Goal: Complete application form: Complete application form

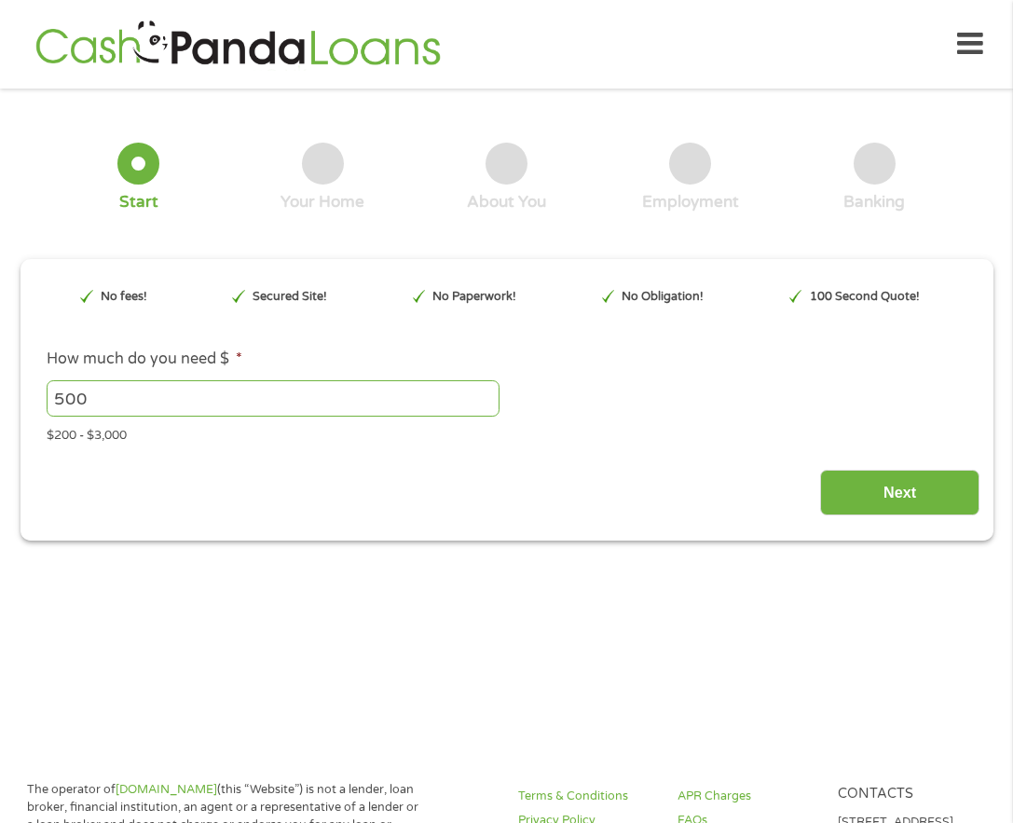
scroll to position [9, 0]
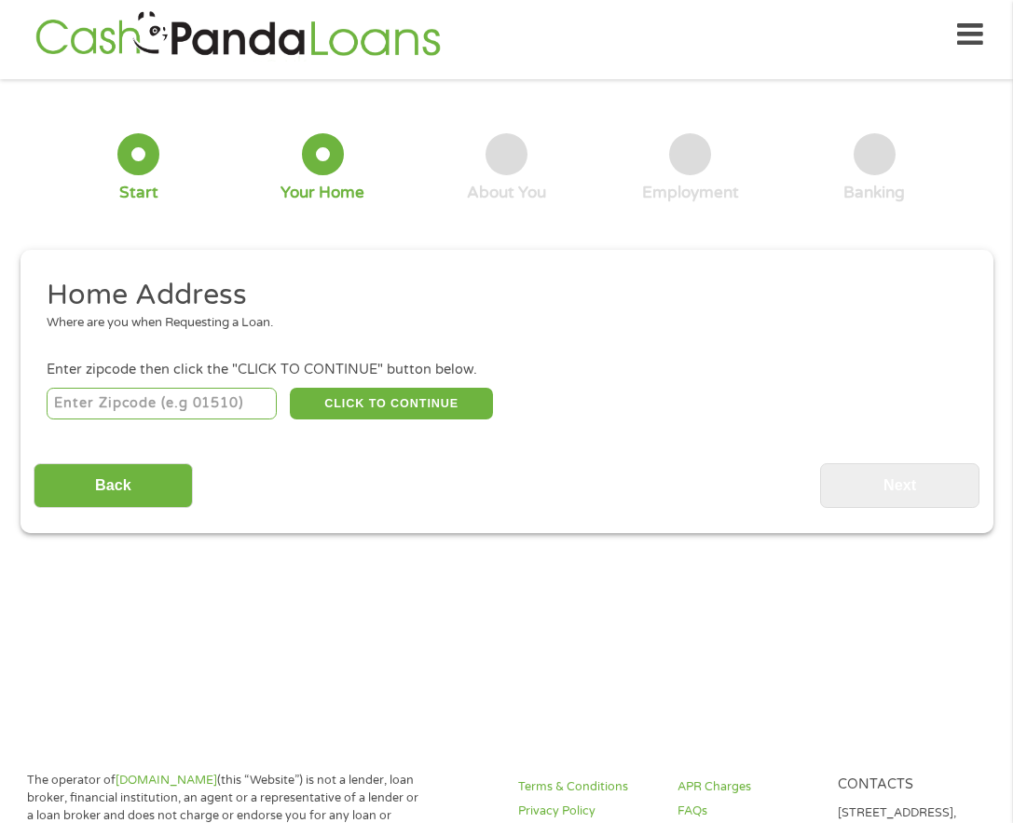
click at [99, 403] on input "number" at bounding box center [162, 404] width 230 height 32
type input "75209"
click at [359, 395] on button "CLICK TO CONTINUE" at bounding box center [391, 404] width 203 height 32
type input "75209"
type input "[GEOGRAPHIC_DATA]"
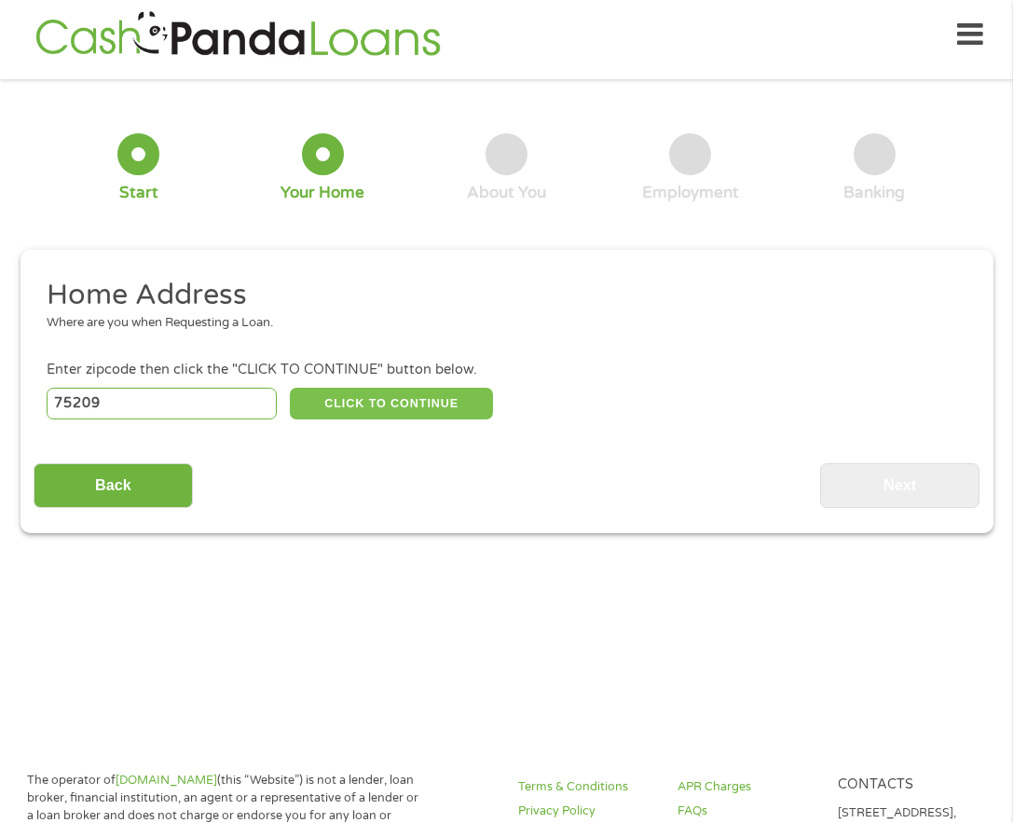
select select "[US_STATE]"
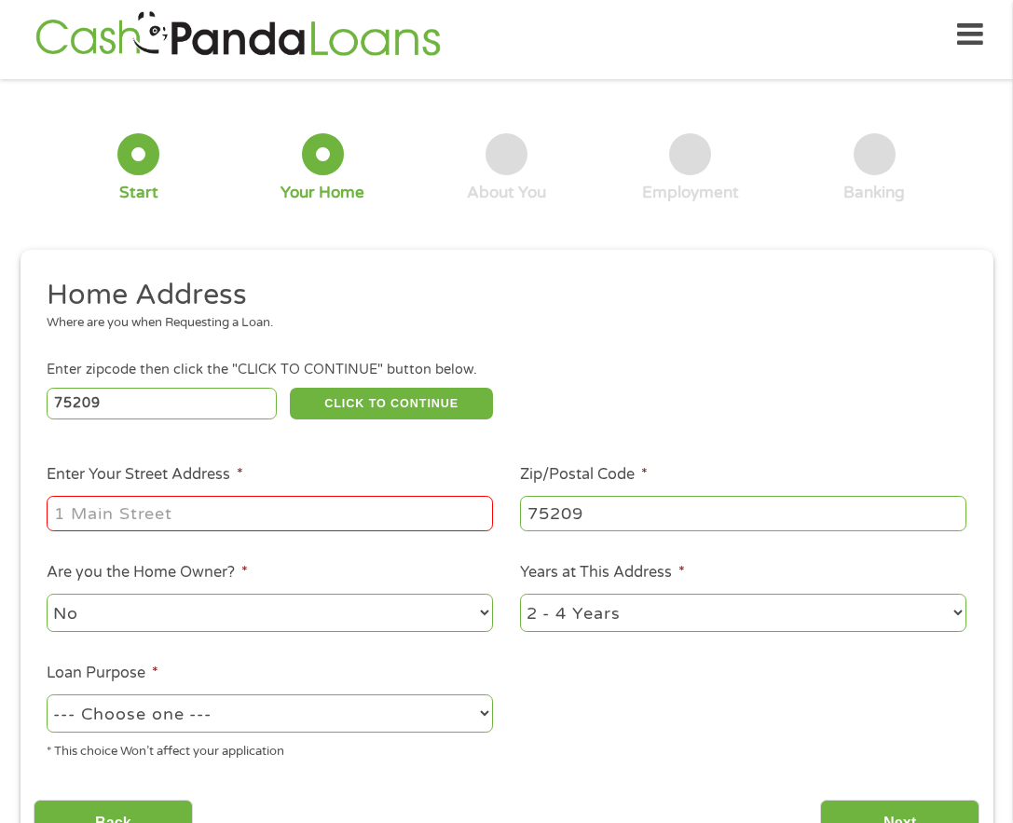
click at [256, 516] on input "Enter Your Street Address *" at bounding box center [270, 513] width 447 height 35
type input "6508 Prosper"
click at [414, 603] on select "No Yes" at bounding box center [270, 613] width 447 height 38
click at [612, 616] on select "1 Year or less 1 - 2 Years 2 - 4 Years Over 4 Years" at bounding box center [743, 613] width 447 height 38
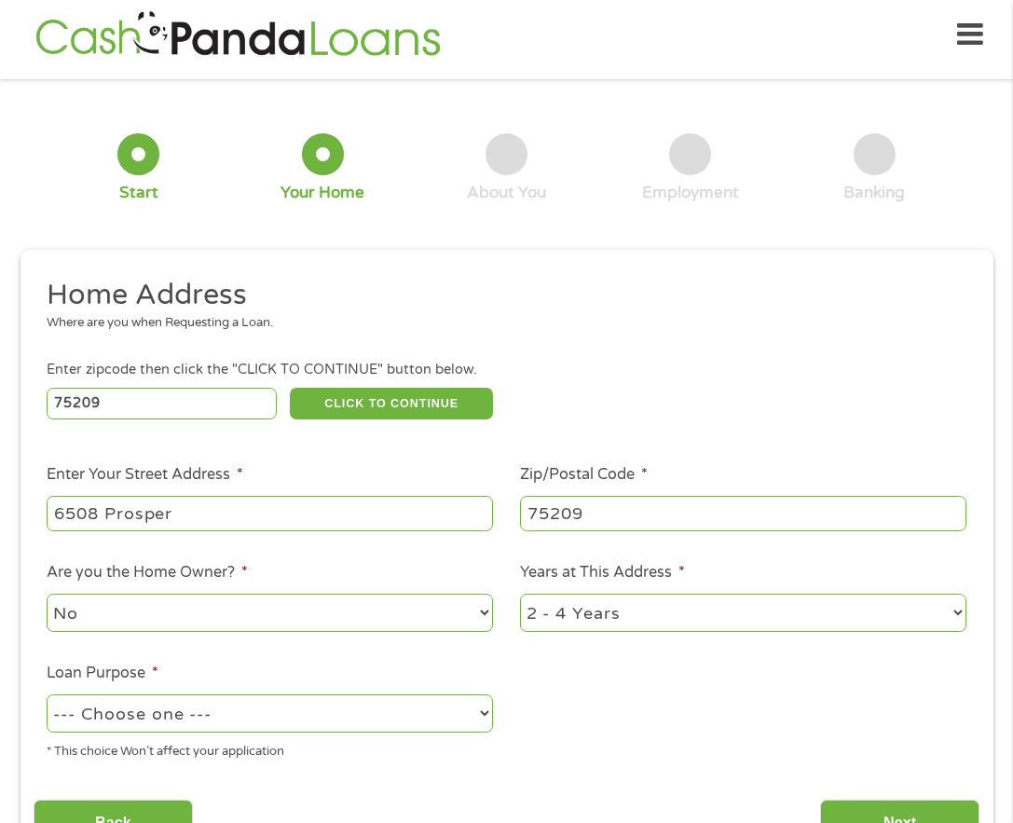
select select "60months"
click at [520, 594] on select "1 Year or less 1 - 2 Years 2 - 4 Years Over 4 Years" at bounding box center [743, 613] width 447 height 38
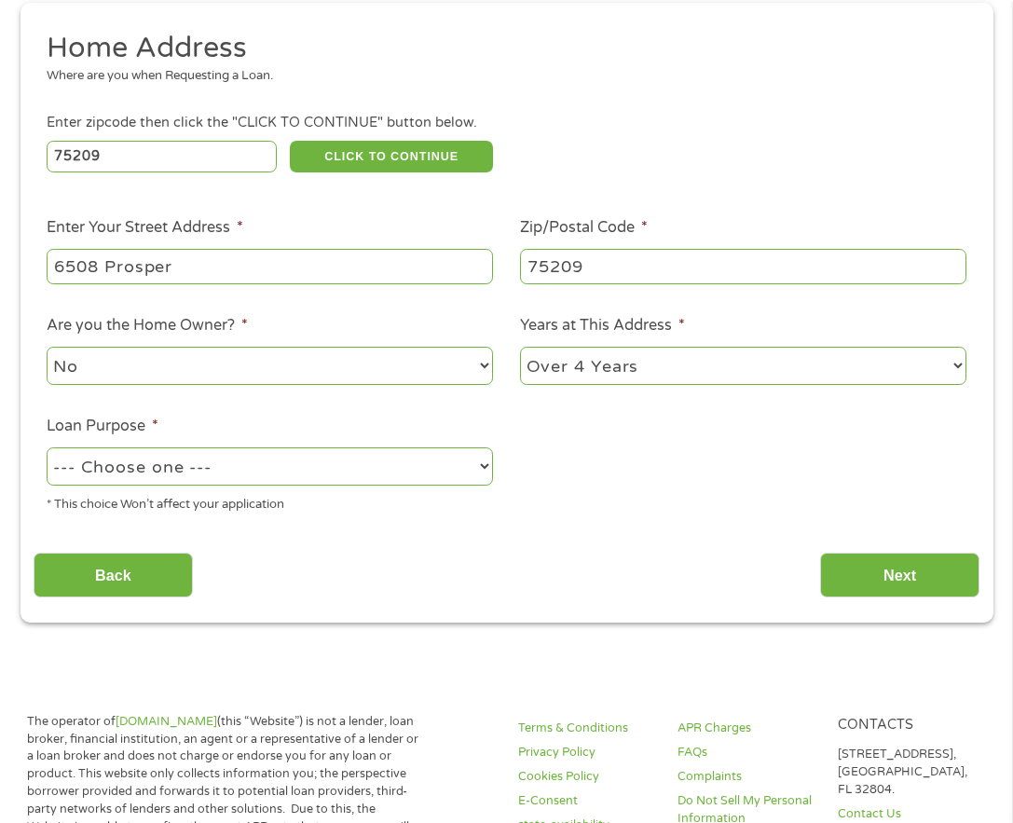
scroll to position [289, 0]
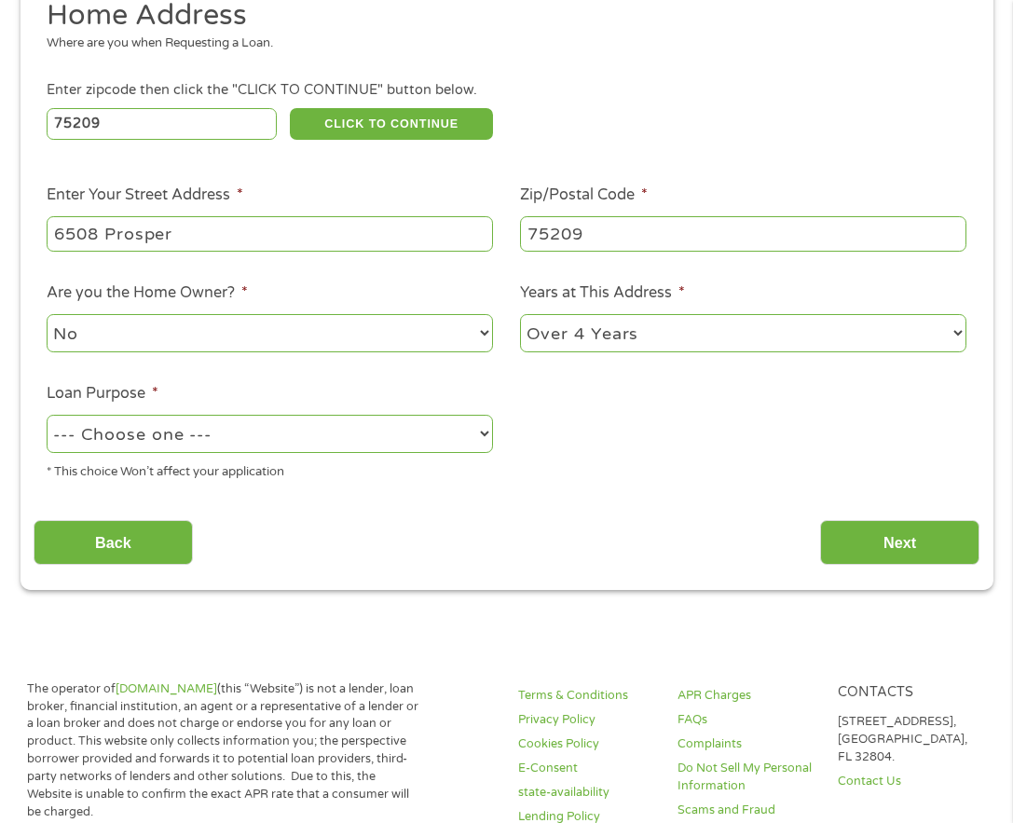
click at [388, 444] on select "--- Choose one --- Pay Bills Debt Consolidation Home Improvement Major Purchase…" at bounding box center [270, 434] width 447 height 38
select select "paybills"
click at [47, 415] on select "--- Choose one --- Pay Bills Debt Consolidation Home Improvement Major Purchase…" at bounding box center [270, 434] width 447 height 38
click at [907, 532] on input "Next" at bounding box center [899, 543] width 159 height 46
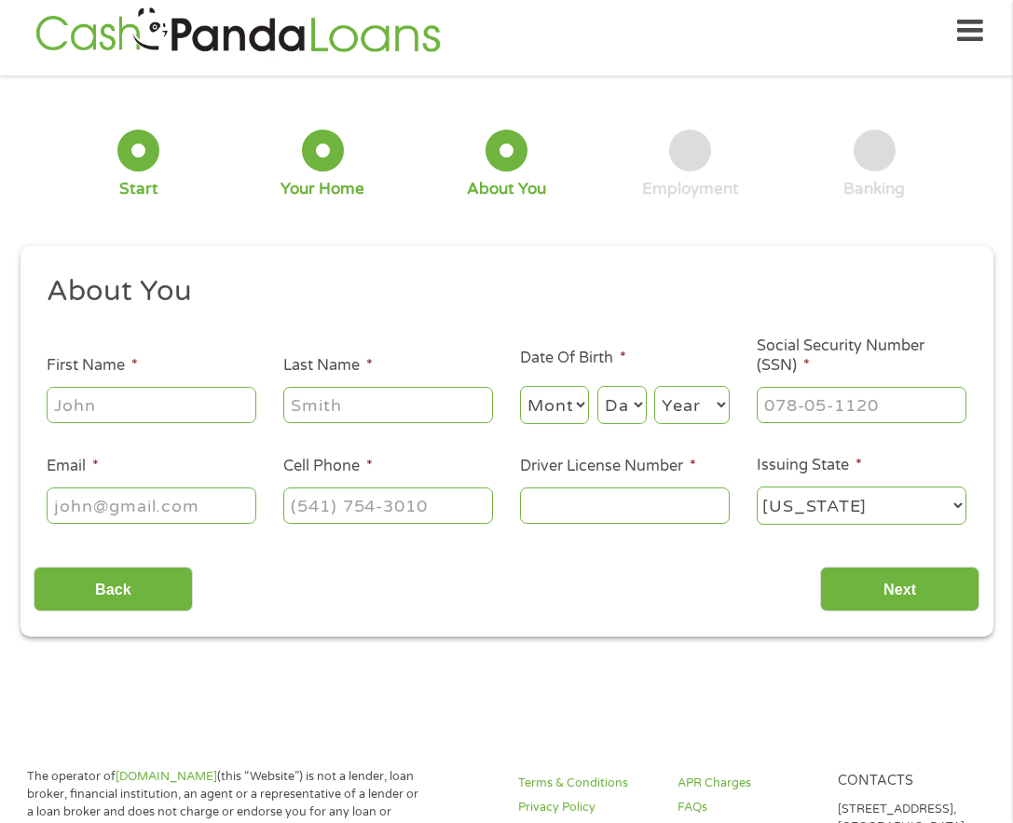
scroll to position [9, 0]
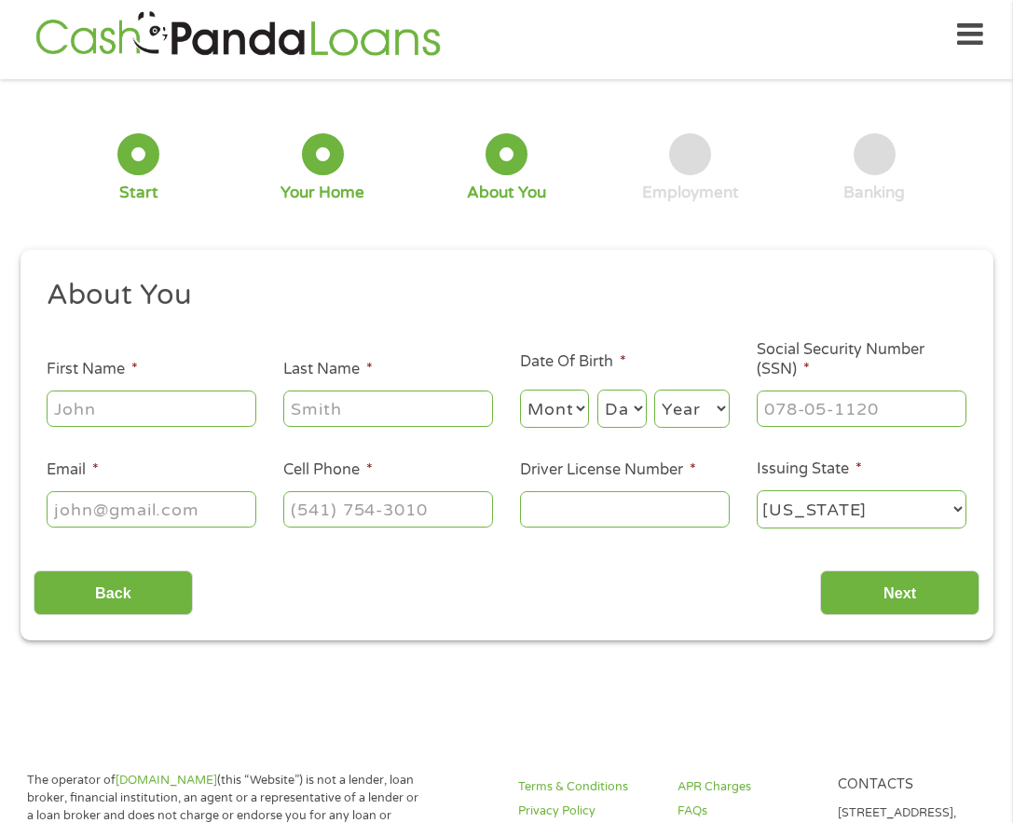
click at [140, 415] on input "First Name *" at bounding box center [152, 408] width 210 height 35
type input "[PERSON_NAME]"
type input "Bolt"
click at [576, 408] on select "Month 1 2 3 4 5 6 7 8 9 10 11 12" at bounding box center [555, 409] width 70 height 38
select select "8"
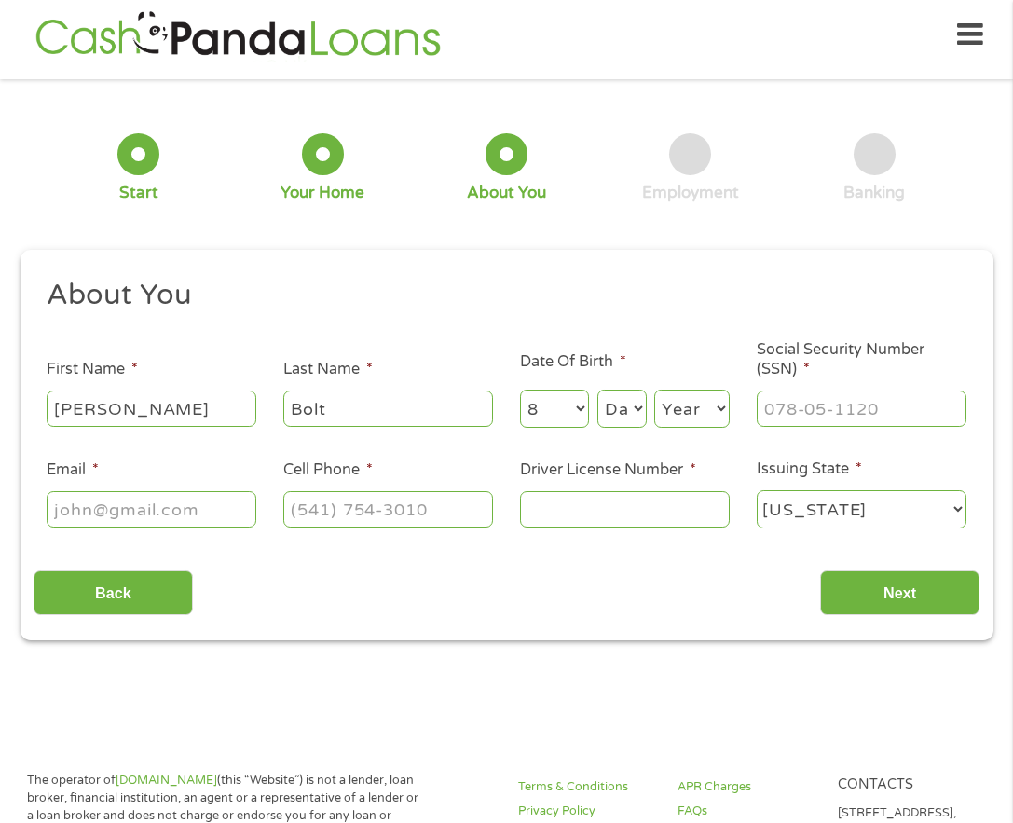
click at [520, 390] on select "Month 1 2 3 4 5 6 7 8 9 10 11 12" at bounding box center [555, 409] width 70 height 38
click at [635, 398] on select "Day 1 2 3 4 5 6 7 8 9 10 11 12 13 14 15 16 17 18 19 20 21 22 23 24 25 26 27 28 …" at bounding box center [622, 409] width 49 height 38
select select "23"
click at [598, 390] on select "Day 1 2 3 4 5 6 7 8 9 10 11 12 13 14 15 16 17 18 19 20 21 22 23 24 25 26 27 28 …" at bounding box center [622, 409] width 49 height 38
click at [713, 405] on select "Year [DATE] 2006 2005 2004 2003 2002 2001 2000 1999 1998 1997 1996 1995 1994 19…" at bounding box center [692, 409] width 76 height 38
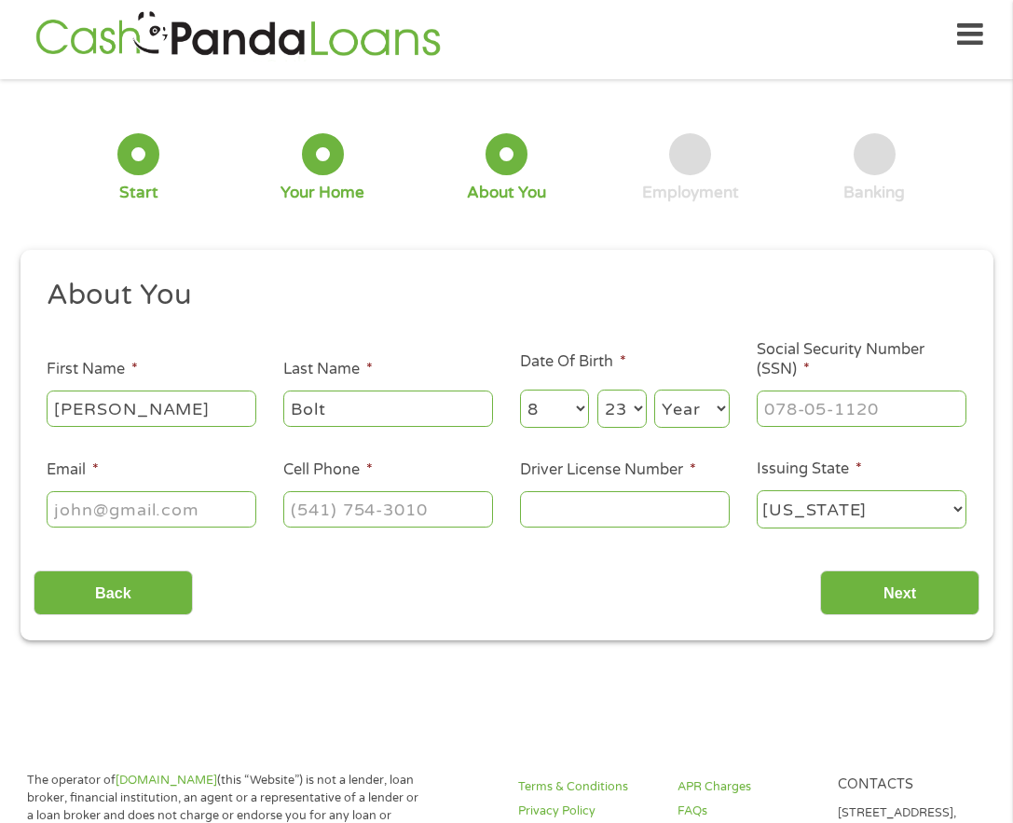
select select "1973"
click at [654, 390] on select "Year [DATE] 2006 2005 2004 2003 2002 2001 2000 1999 1998 1997 1996 1995 1994 19…" at bounding box center [692, 409] width 76 height 38
click at [828, 406] on input "___-__-____" at bounding box center [862, 408] width 210 height 35
type input "457-47-2895"
click at [179, 508] on input "Email *" at bounding box center [152, 508] width 210 height 35
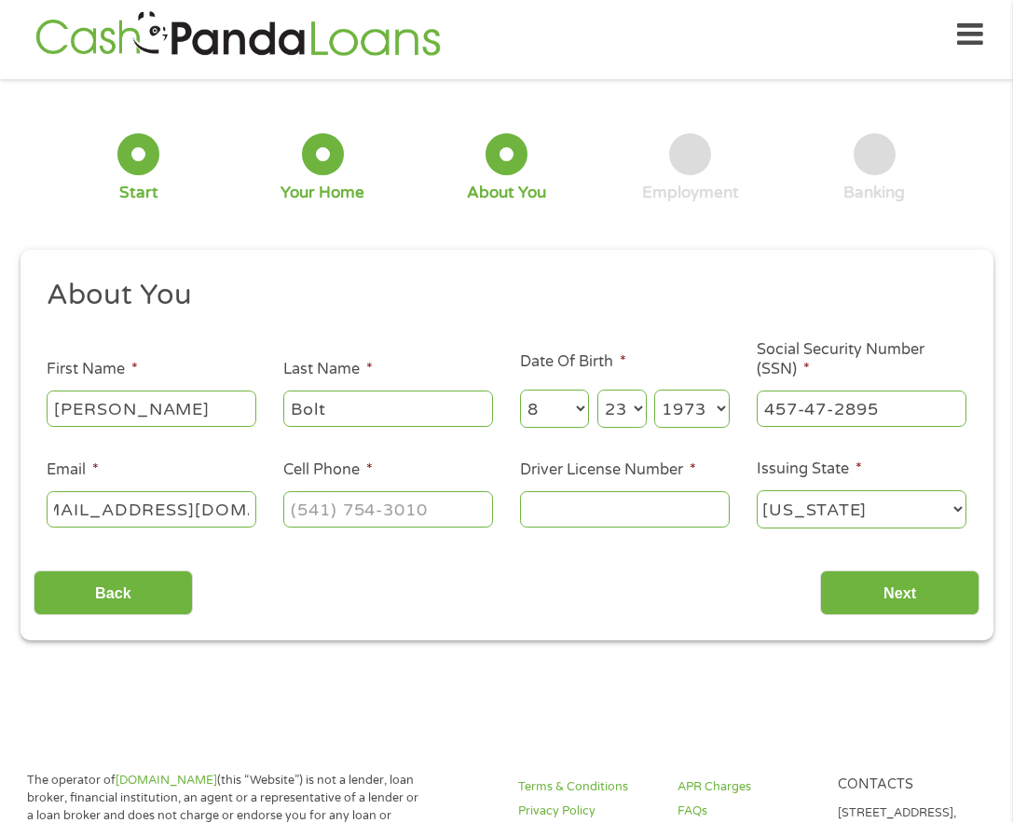
scroll to position [0, 49]
type input "[EMAIL_ADDRESS][DOMAIN_NAME]"
click at [308, 501] on input "(___) ___-____" at bounding box center [388, 508] width 210 height 35
type input "[PHONE_NUMBER]"
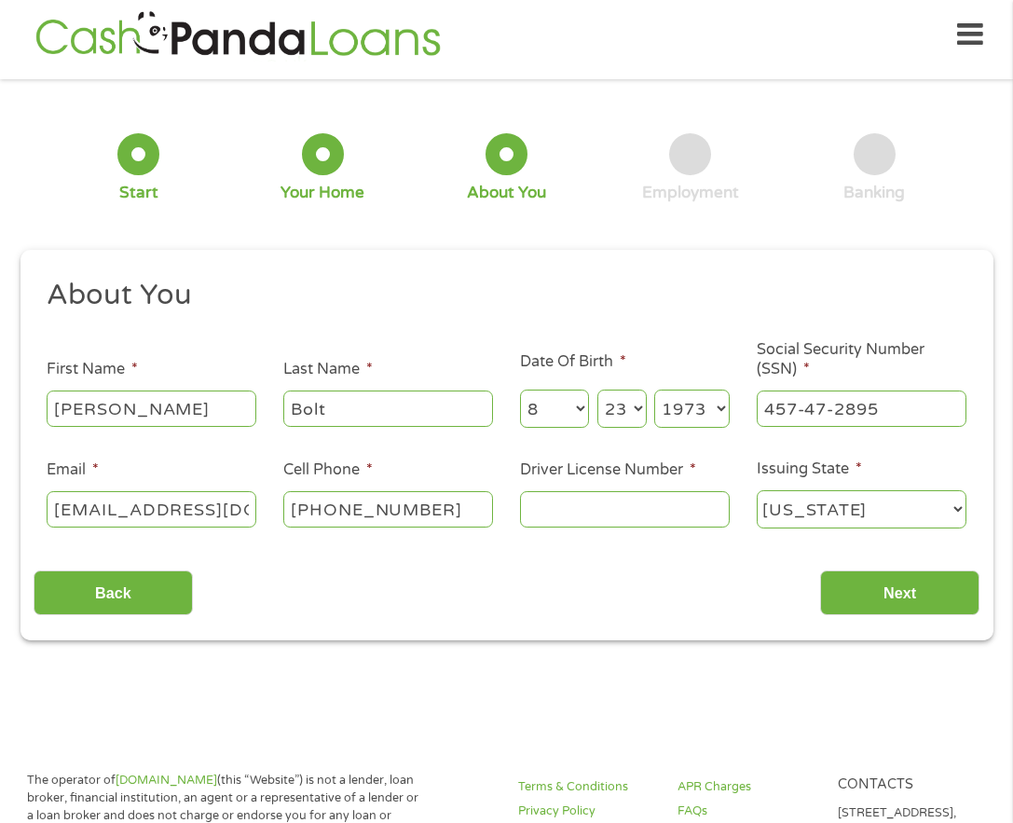
click at [551, 509] on input "Driver License Number *" at bounding box center [625, 508] width 210 height 35
type input "19604643"
click at [920, 610] on input "Next" at bounding box center [899, 593] width 159 height 46
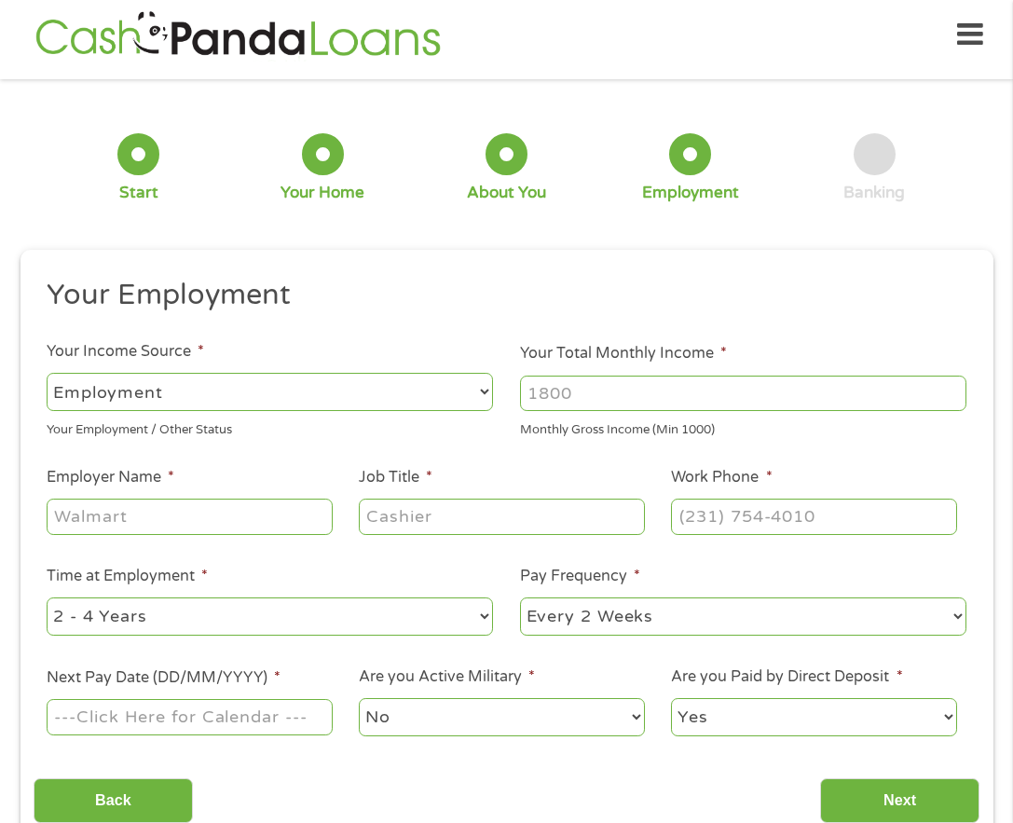
scroll to position [7, 7]
click at [216, 383] on select "--- Choose one --- Employment [DEMOGRAPHIC_DATA] Benefits" at bounding box center [270, 392] width 447 height 38
click at [632, 401] on input "Your Total Monthly Income *" at bounding box center [743, 393] width 447 height 35
type input "4450"
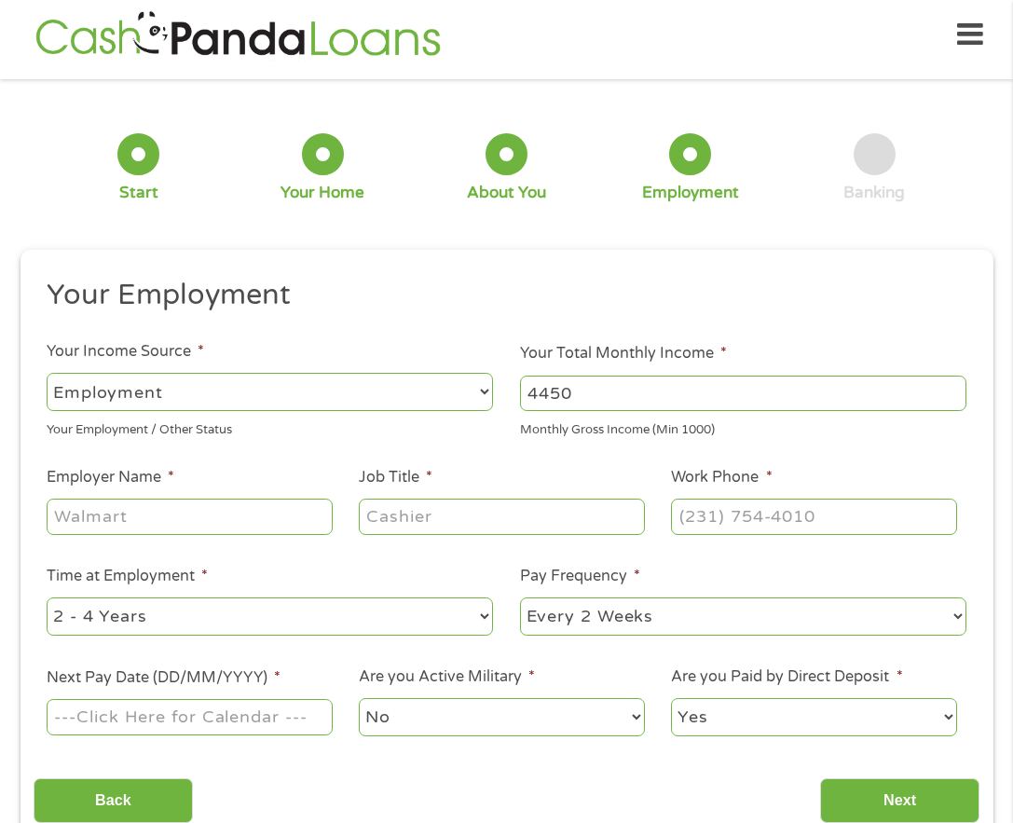
click at [215, 525] on input "Employer Name *" at bounding box center [189, 516] width 285 height 35
type input "vinson&Elkins"
click at [419, 513] on input "Job Title *" at bounding box center [501, 516] width 285 height 35
type input "legal clerk"
click at [735, 518] on input "(___) ___-____" at bounding box center [813, 516] width 285 height 35
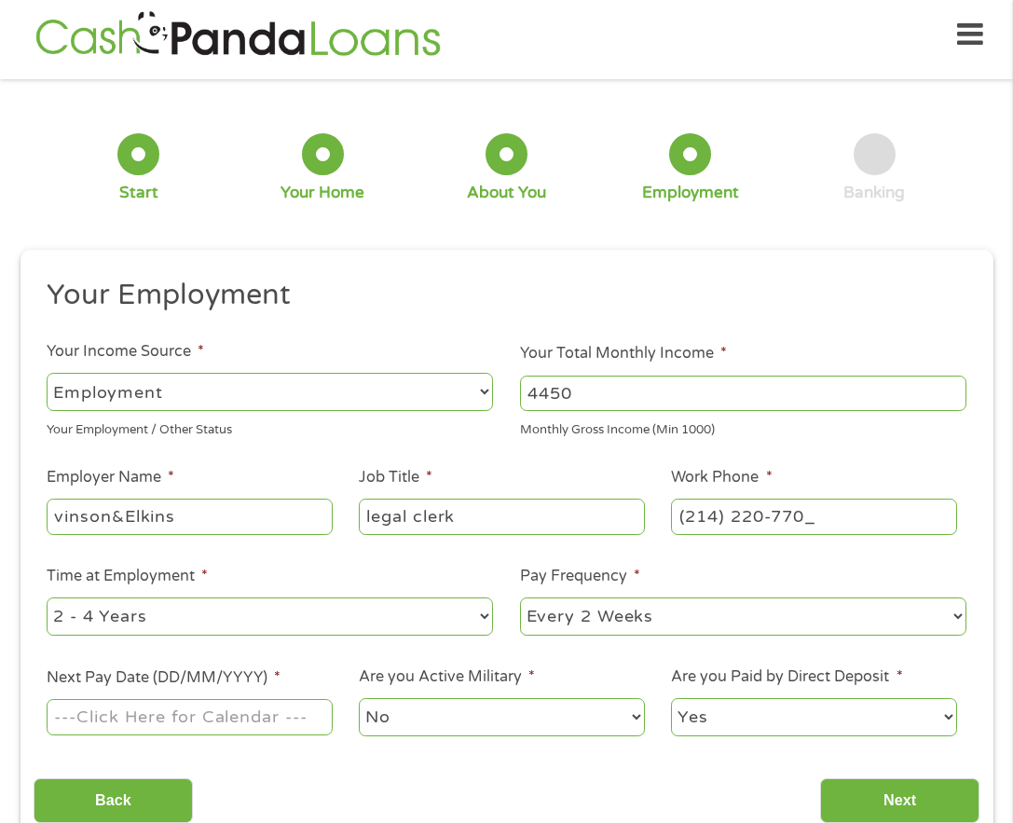
type input "[PHONE_NUMBER]"
click at [303, 614] on select "--- Choose one --- 1 Year or less 1 - 2 Years 2 - 4 Years Over 4 Years" at bounding box center [270, 617] width 447 height 38
select select "60months"
click at [47, 598] on select "--- Choose one --- 1 Year or less 1 - 2 Years 2 - 4 Years Over 4 Years" at bounding box center [270, 617] width 447 height 38
click at [555, 625] on select "--- Choose one --- Every 2 Weeks Every Week Monthly Semi-Monthly" at bounding box center [743, 617] width 447 height 38
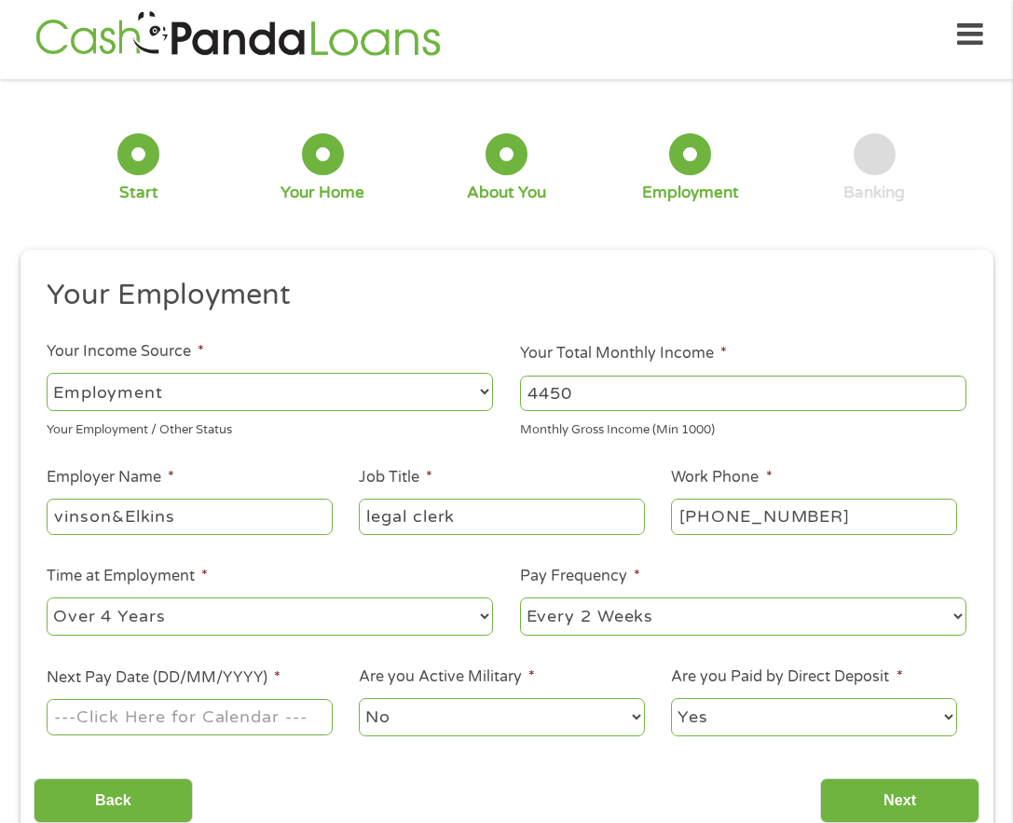
select select "semimonthly"
click at [520, 598] on select "--- Choose one --- Every 2 Weeks Every Week Monthly Semi-Monthly" at bounding box center [743, 617] width 447 height 38
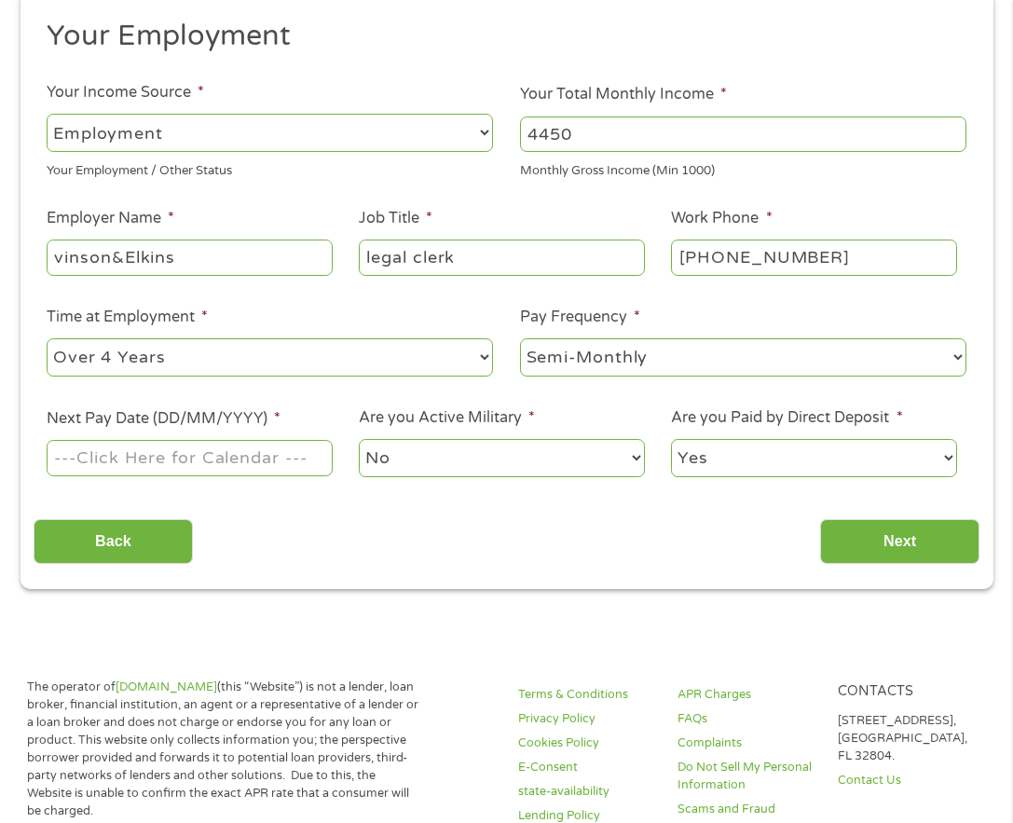
scroll to position [289, 0]
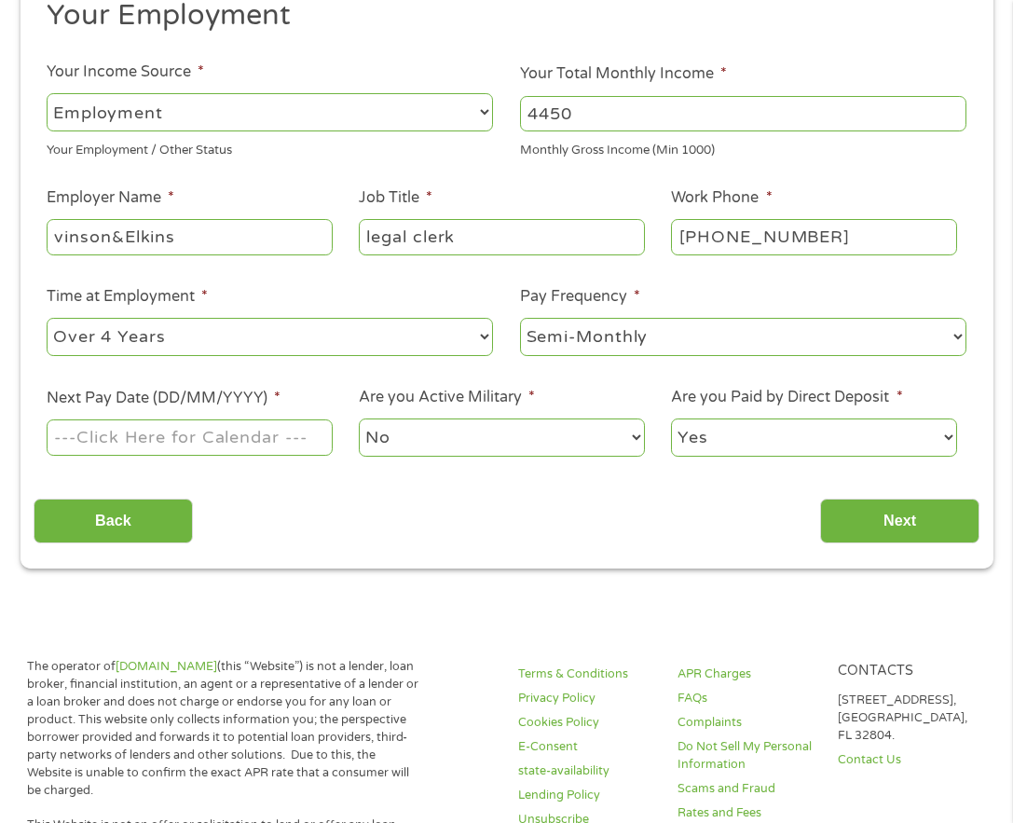
click at [247, 443] on input "Next Pay Date (DD/MM/YYYY) *" at bounding box center [189, 436] width 285 height 35
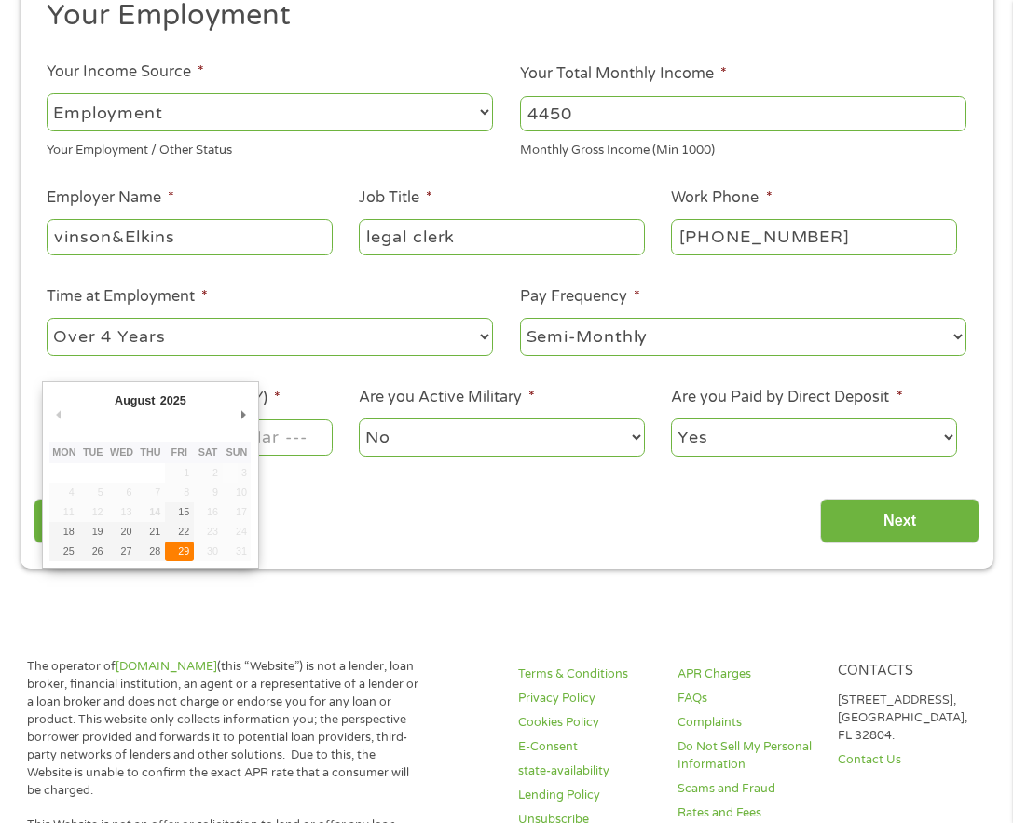
type input "[DATE]"
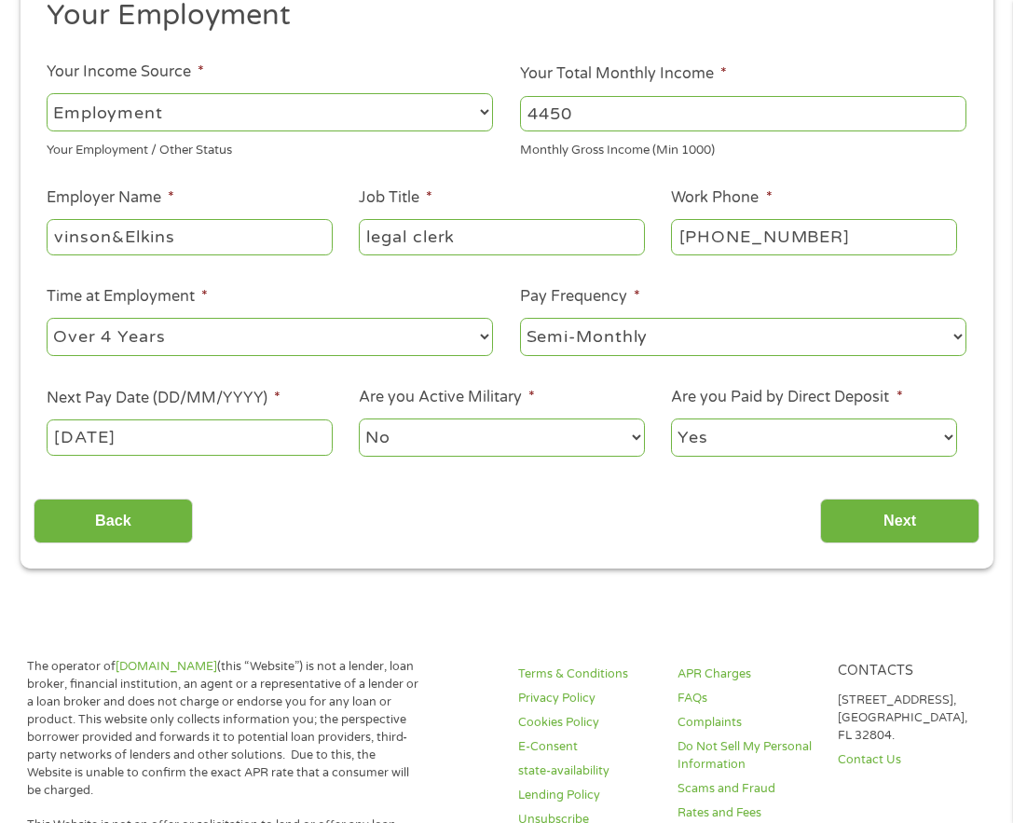
scroll to position [382, 0]
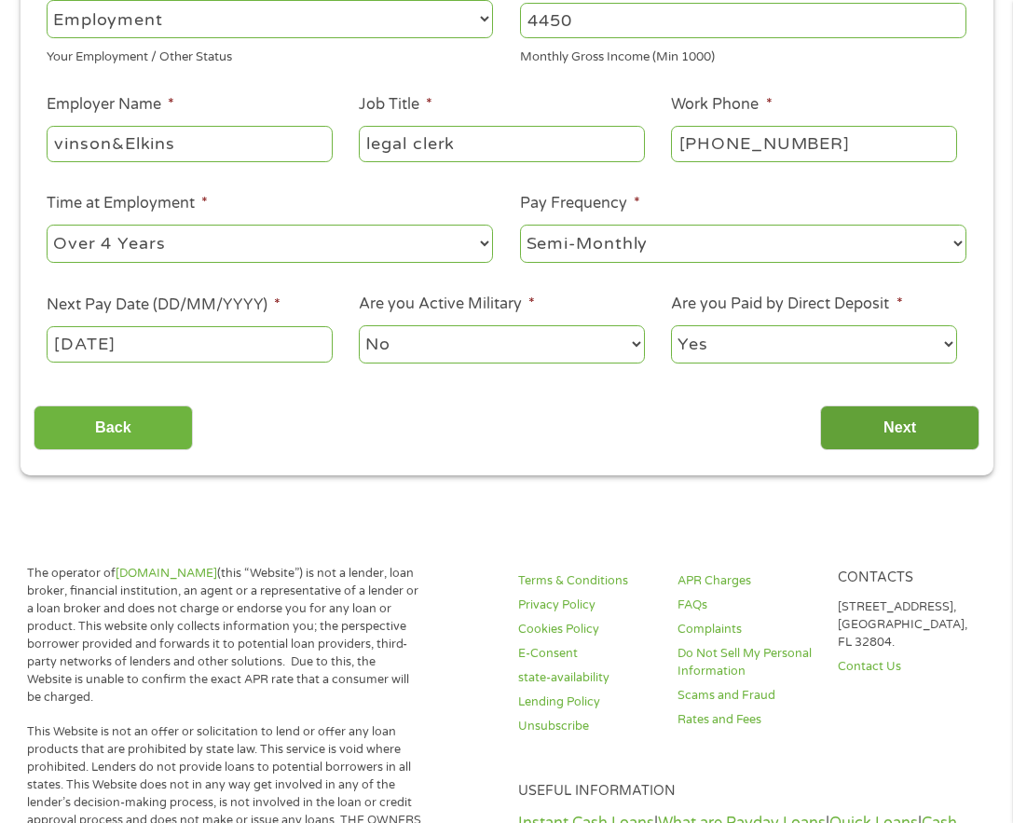
click at [892, 419] on input "Next" at bounding box center [899, 428] width 159 height 46
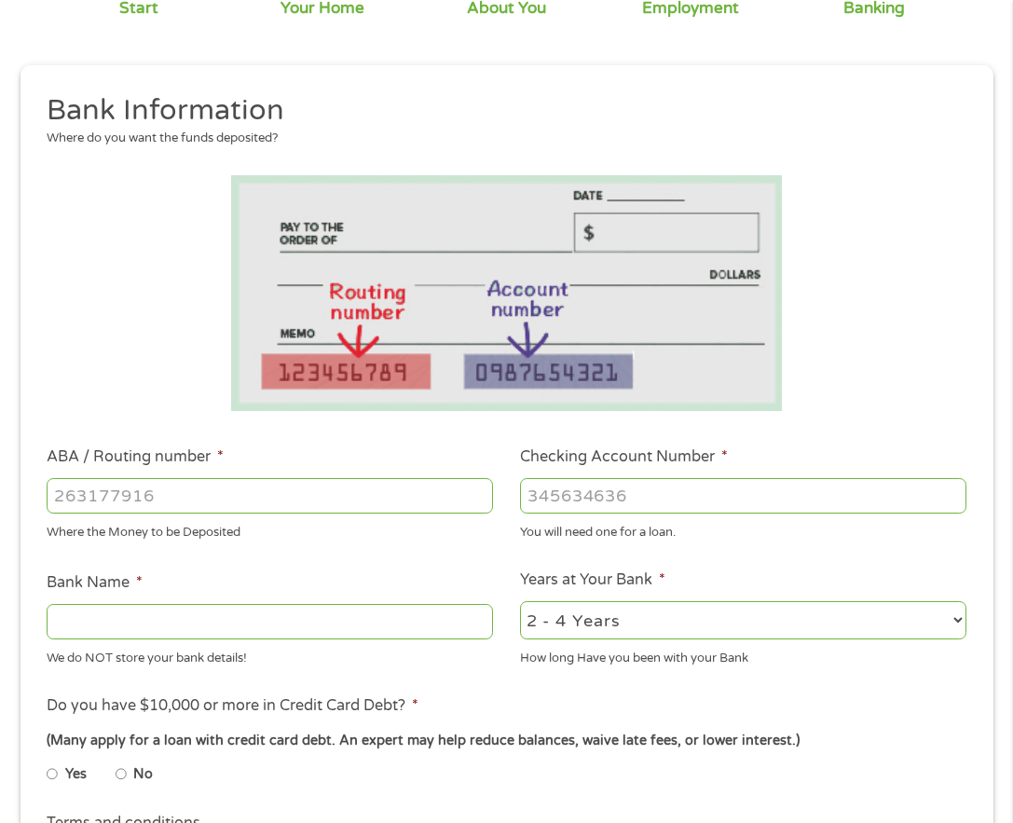
scroll to position [196, 0]
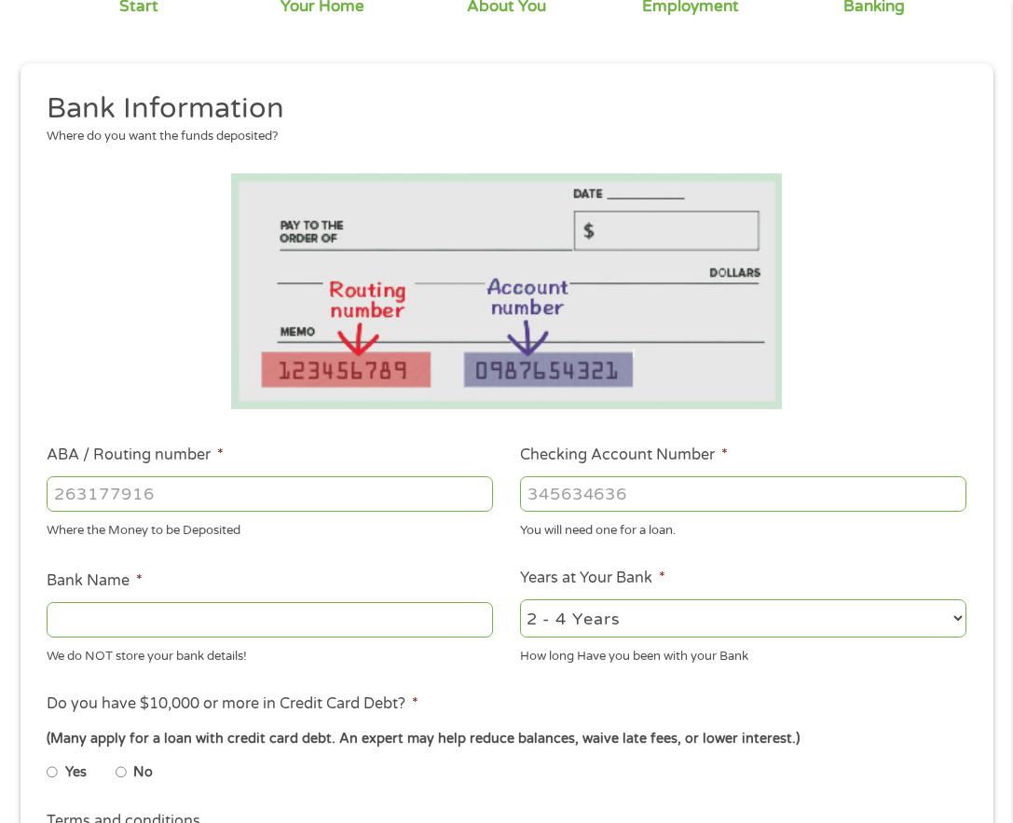
click at [174, 478] on input "ABA / Routing number *" at bounding box center [270, 493] width 447 height 35
type input "111000614"
type input "JPMORGAN CHASE BANK NA"
type input "111000614"
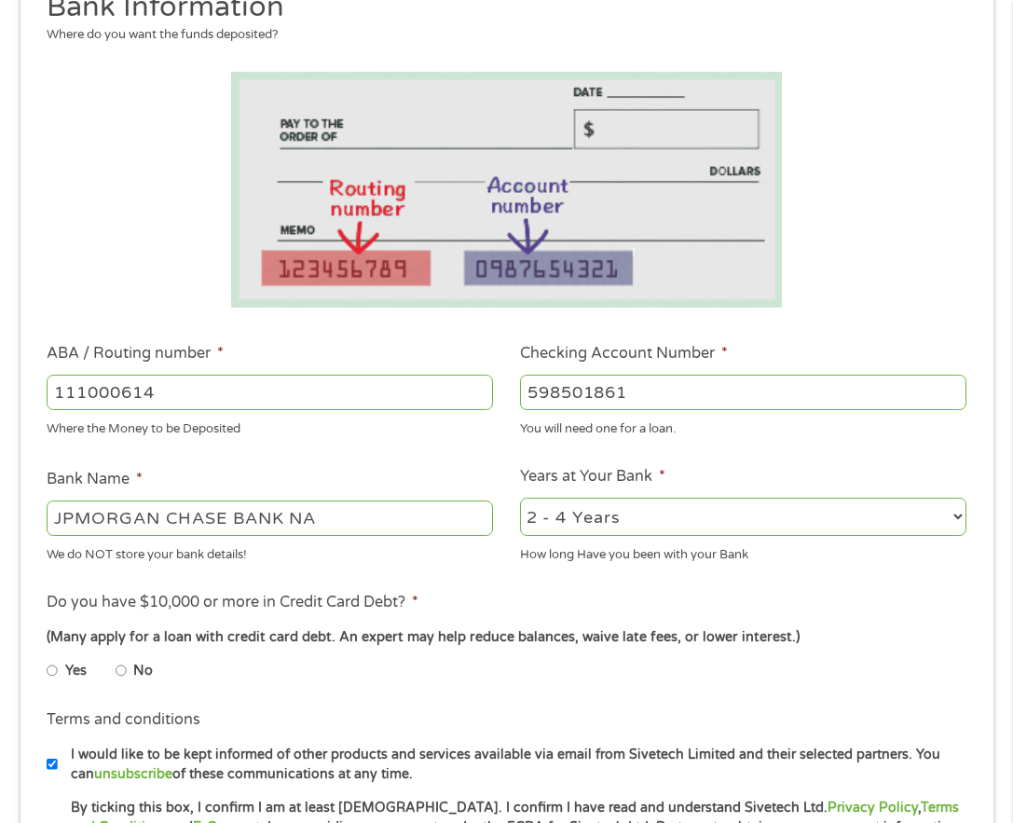
scroll to position [382, 0]
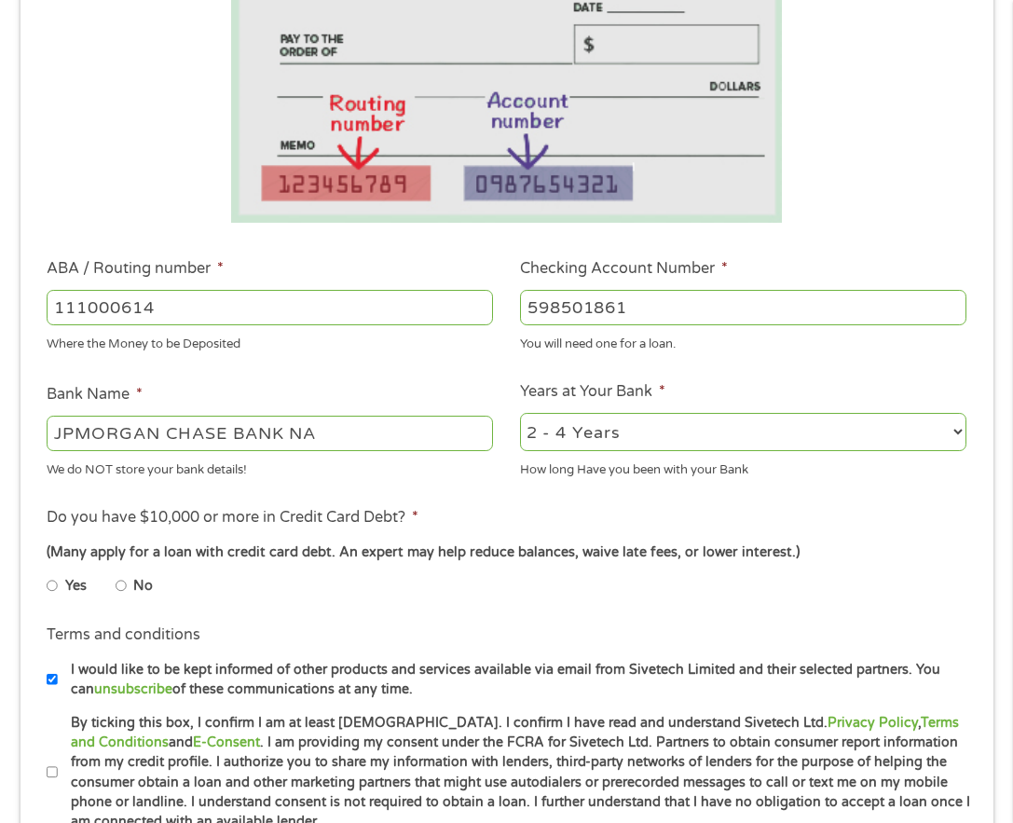
type input "598501861"
click at [585, 440] on select "2 - 4 Years 6 - 12 Months 1 - 2 Years Over 4 Years" at bounding box center [743, 432] width 447 height 38
select select "60months"
click at [520, 413] on select "2 - 4 Years 6 - 12 Months 1 - 2 Years Over 4 Years" at bounding box center [743, 432] width 447 height 38
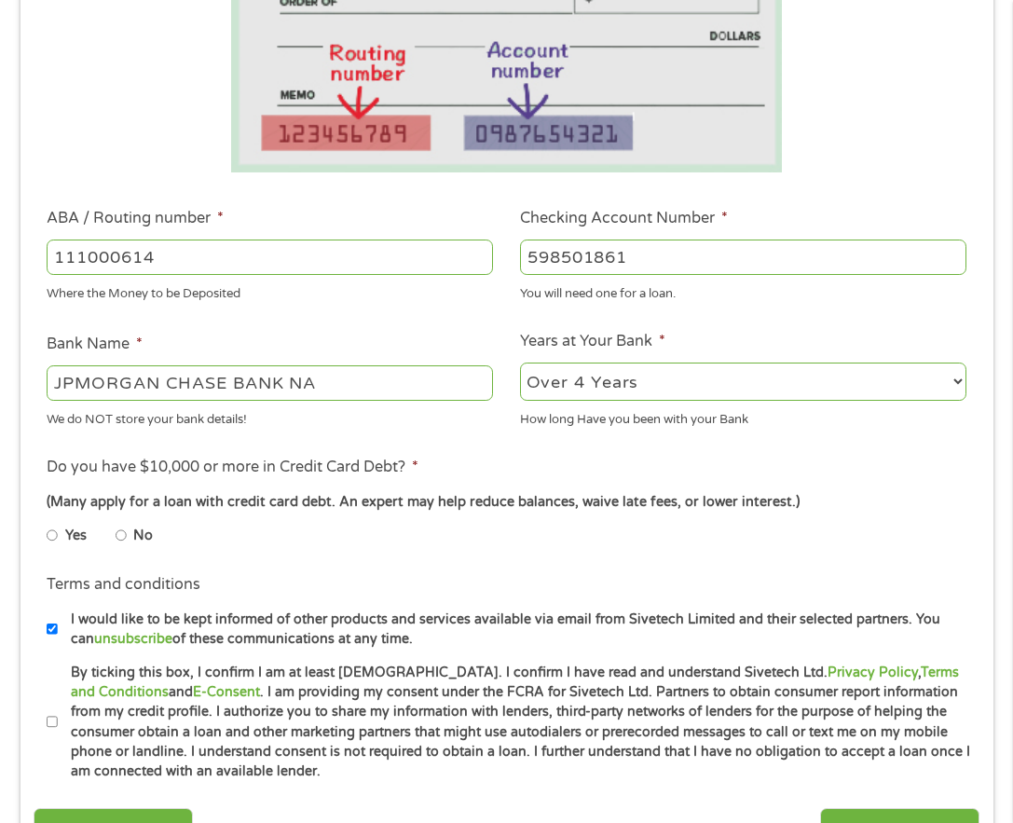
scroll to position [475, 0]
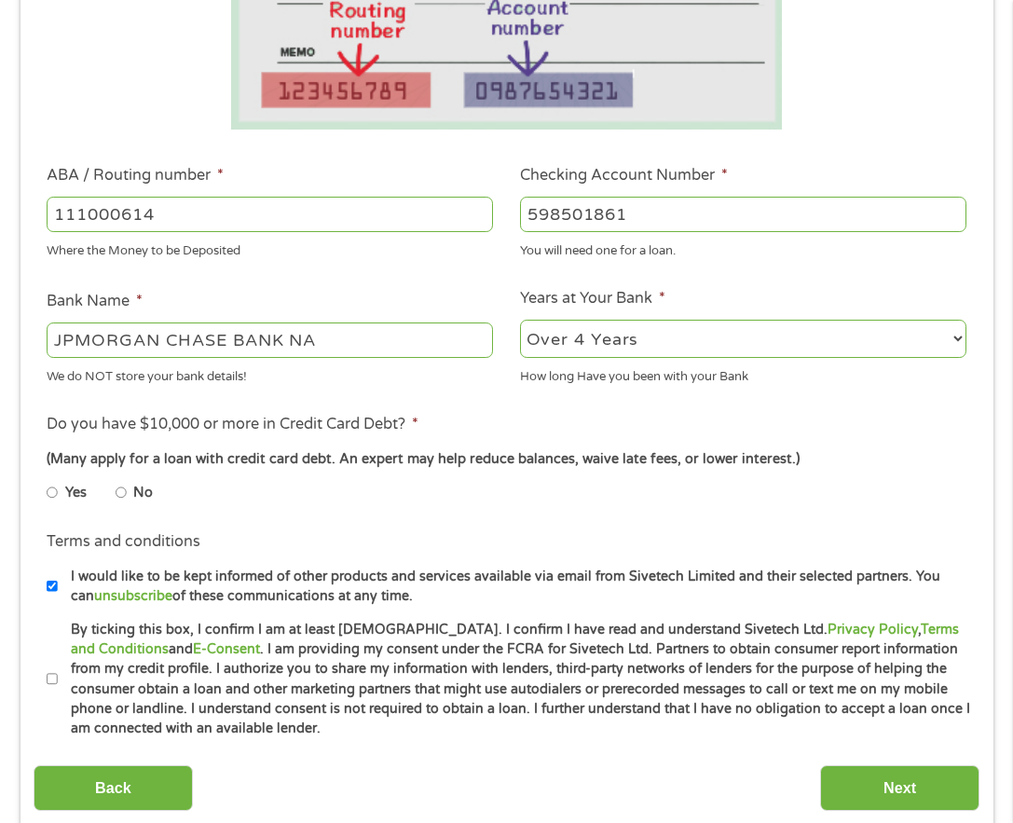
click at [119, 495] on input "No" at bounding box center [121, 493] width 11 height 30
radio input "true"
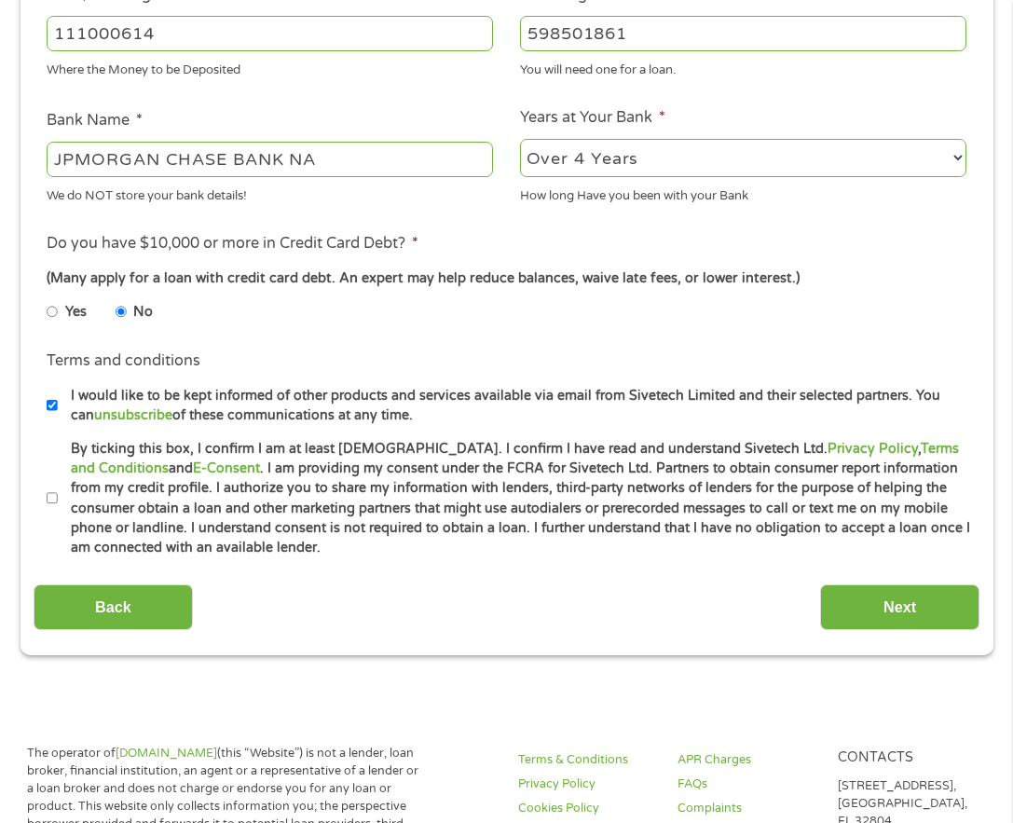
scroll to position [662, 0]
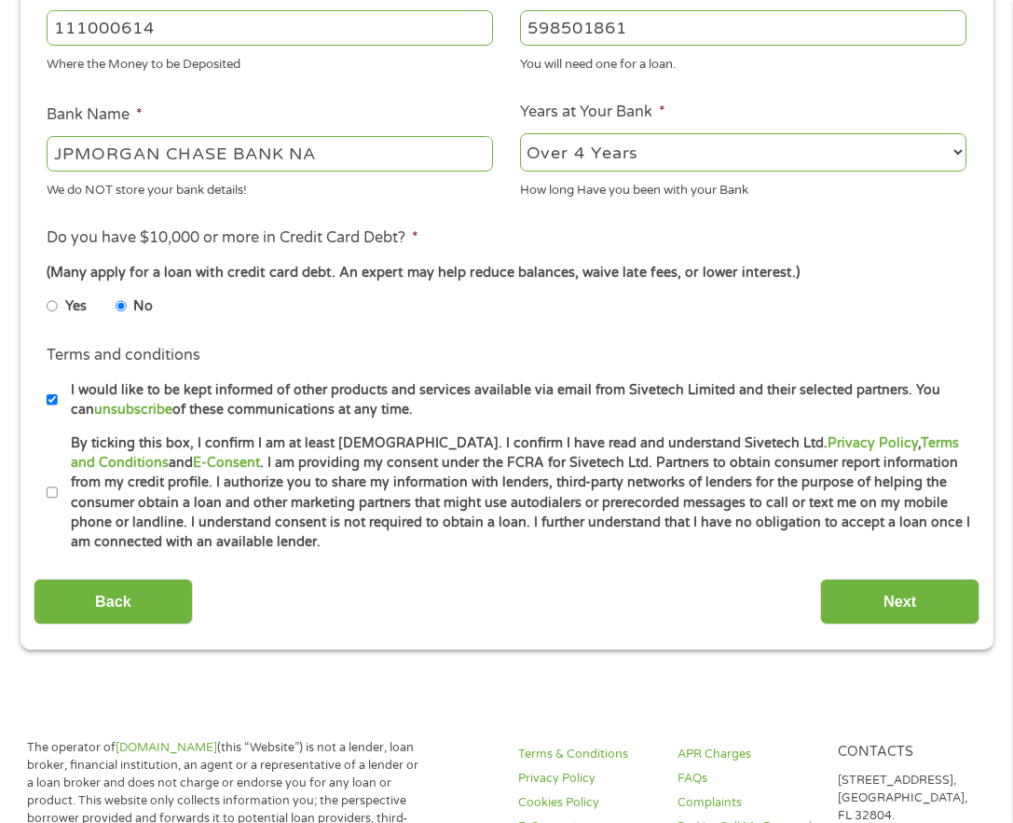
click at [48, 489] on input "By ticking this box, I confirm I am at least [DEMOGRAPHIC_DATA]. I confirm I ha…" at bounding box center [52, 493] width 11 height 30
checkbox input "true"
click at [955, 617] on input "Next" at bounding box center [899, 602] width 159 height 46
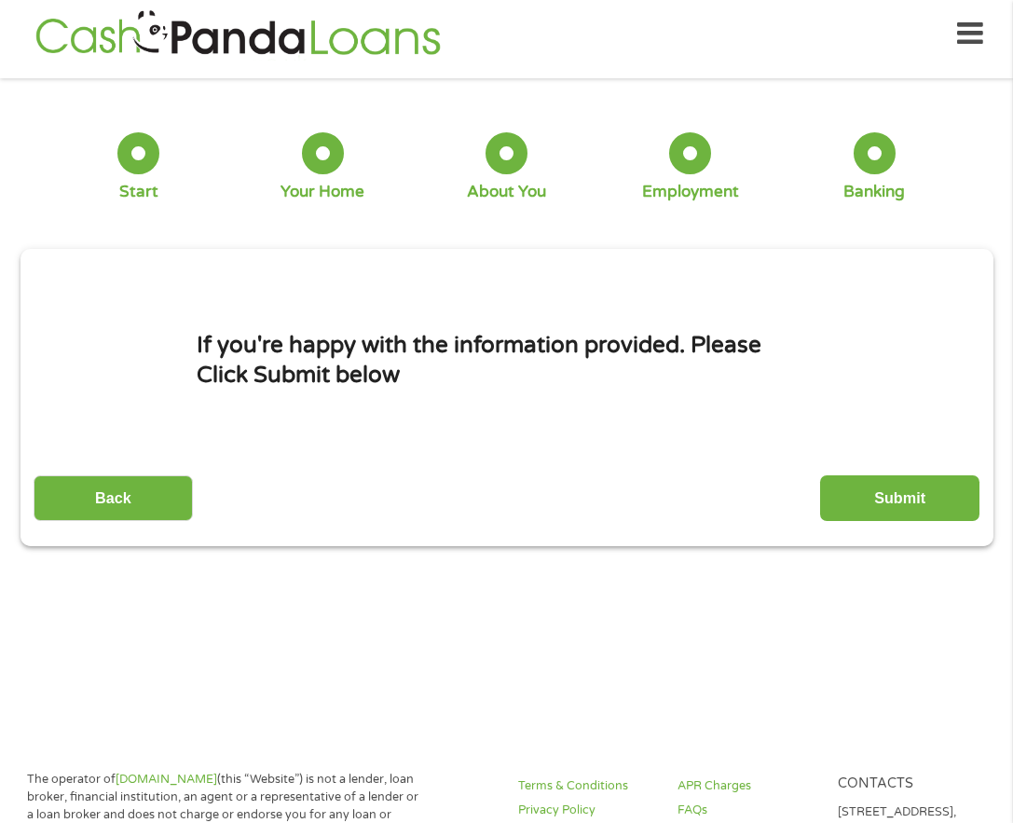
scroll to position [9, 0]
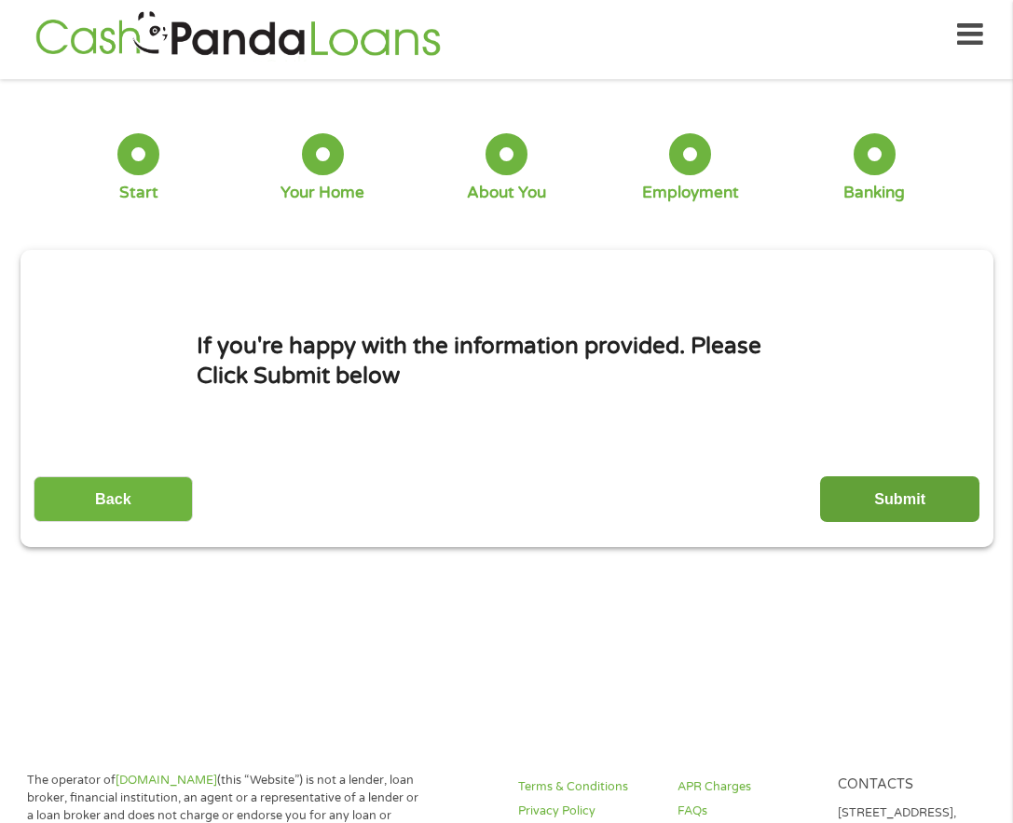
click at [881, 488] on input "Submit" at bounding box center [899, 499] width 159 height 46
